Goal: Find specific page/section: Find specific page/section

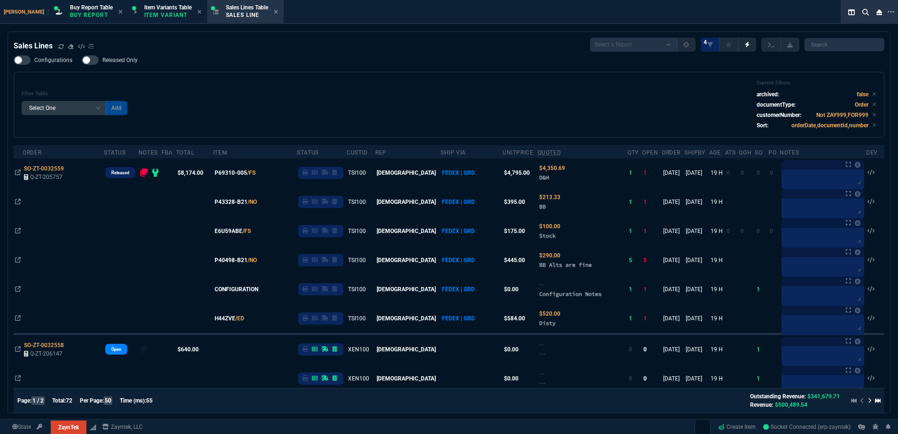
select select "1: BROV"
select select
click at [344, 81] on div "Filter Table Select One Add Filter () Age () ATS () Cond (itemVariantCode) Cust…" at bounding box center [449, 105] width 855 height 50
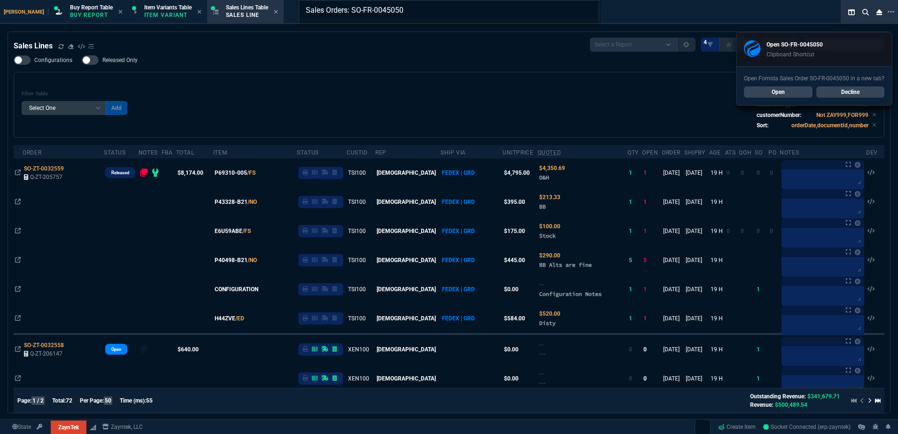
type input "Sales Orders: SO-FR-0045050"
click at [791, 88] on div "Sales Orders: SO-FR-0045050" at bounding box center [449, 217] width 898 height 434
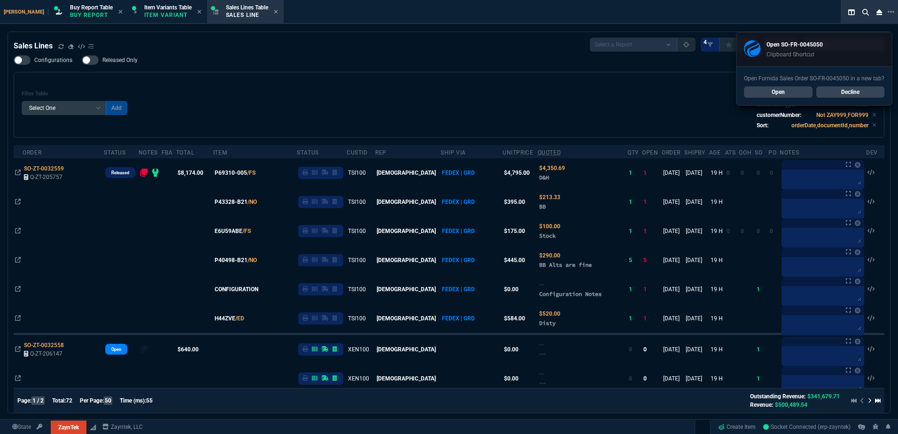
click at [791, 90] on link "Open" at bounding box center [778, 91] width 69 height 11
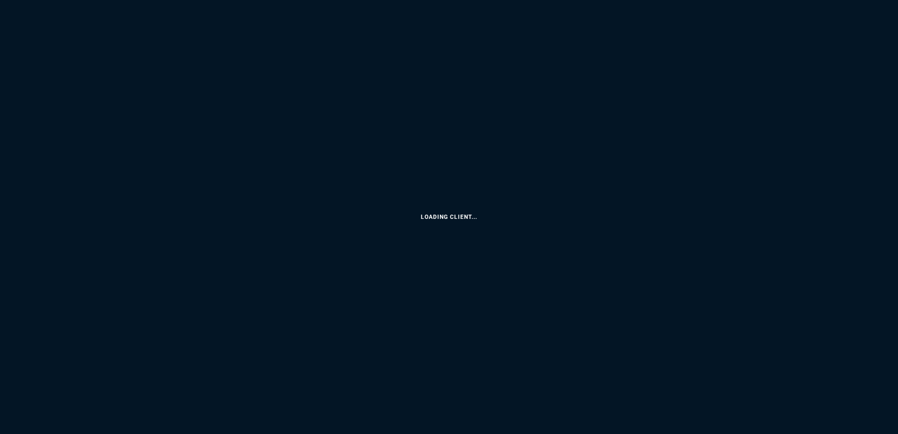
select select "1: BROV"
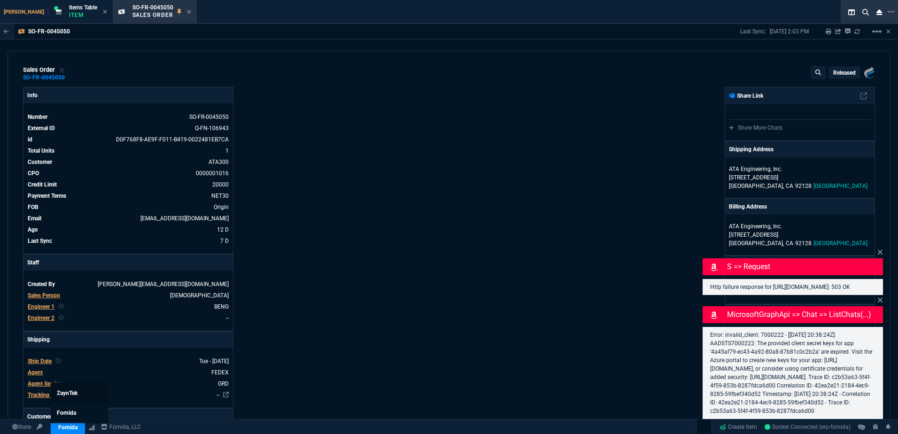
click at [69, 396] on link "ZaynTek" at bounding box center [79, 393] width 56 height 20
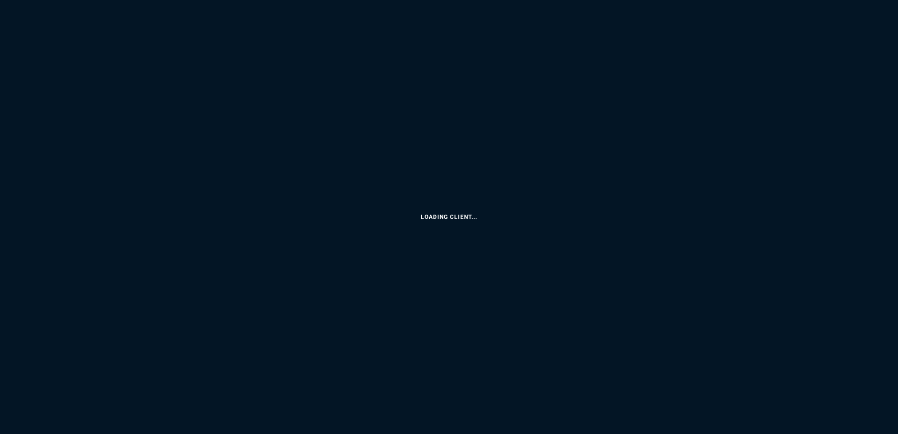
select select "1: BROV"
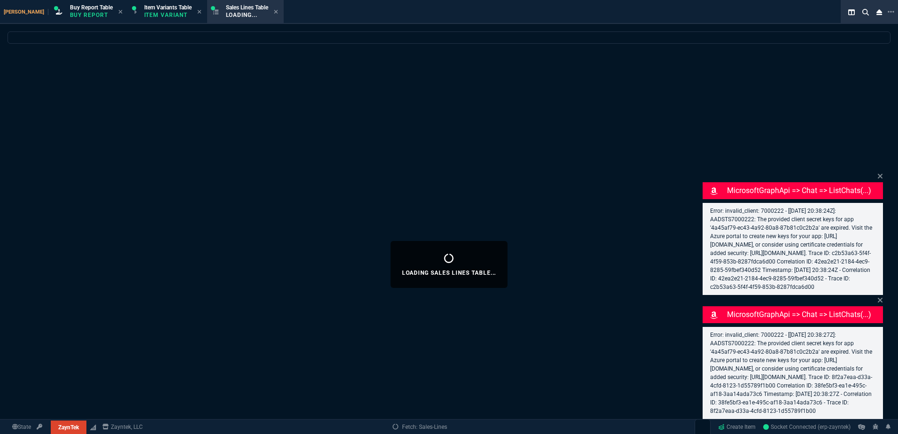
select select
